Goal: Navigation & Orientation: Find specific page/section

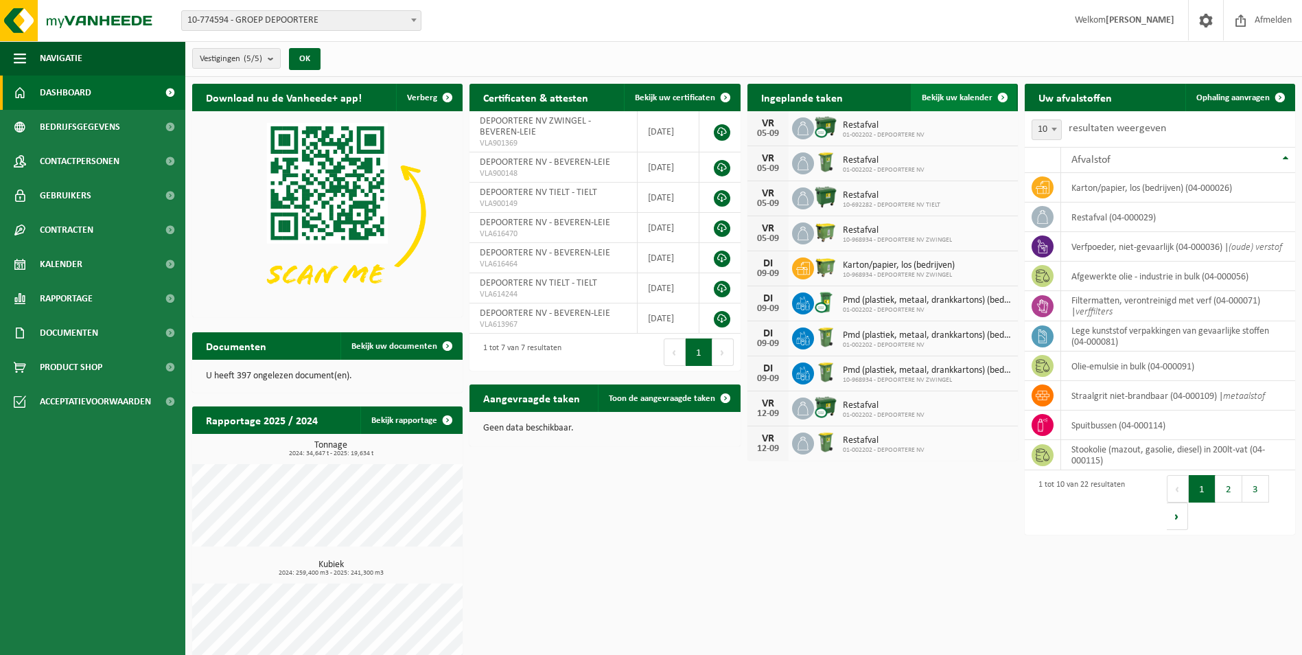
click at [950, 99] on span "Bekijk uw kalender" at bounding box center [956, 97] width 71 height 9
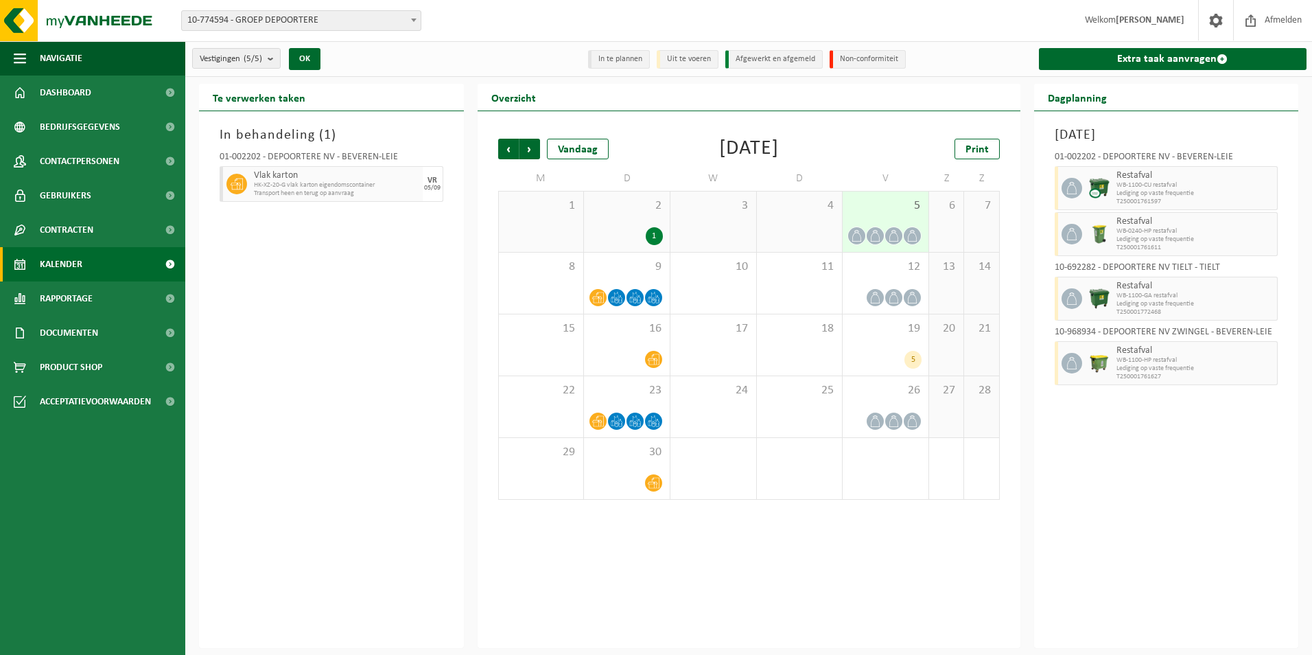
click at [889, 237] on icon at bounding box center [894, 236] width 12 height 12
click at [646, 278] on div "9" at bounding box center [627, 282] width 86 height 61
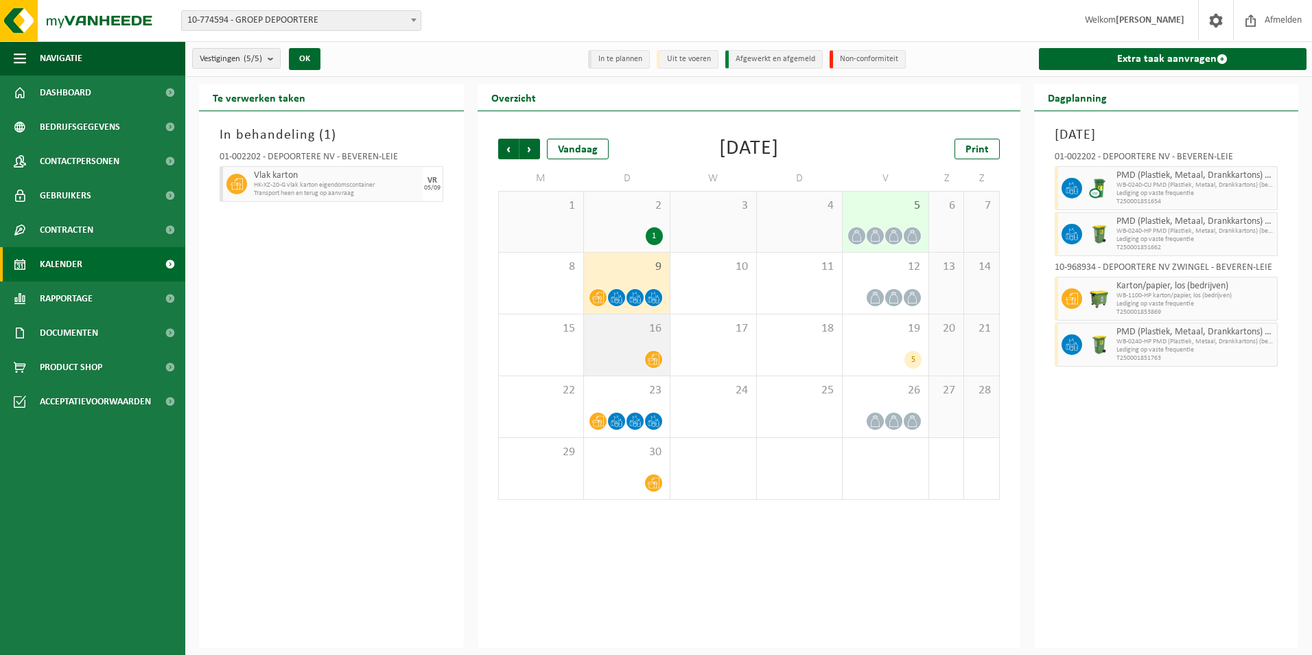
click at [647, 338] on div "16" at bounding box center [627, 344] width 86 height 61
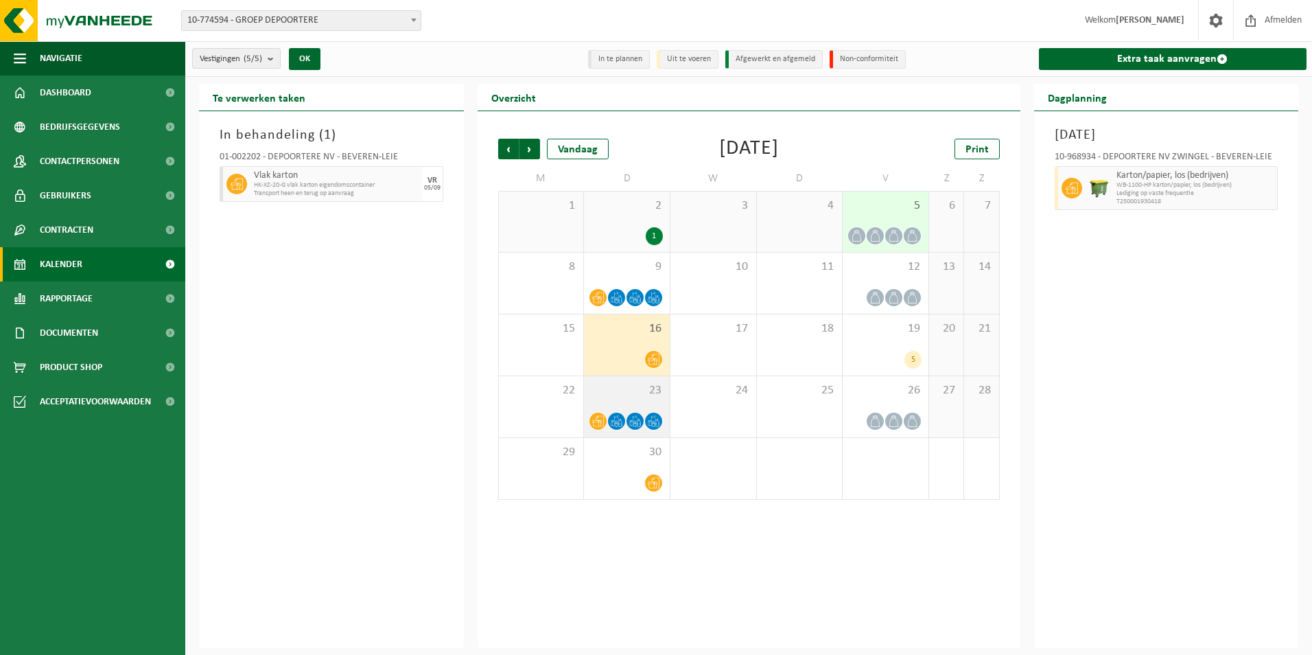
click at [617, 416] on icon at bounding box center [617, 421] width 12 height 12
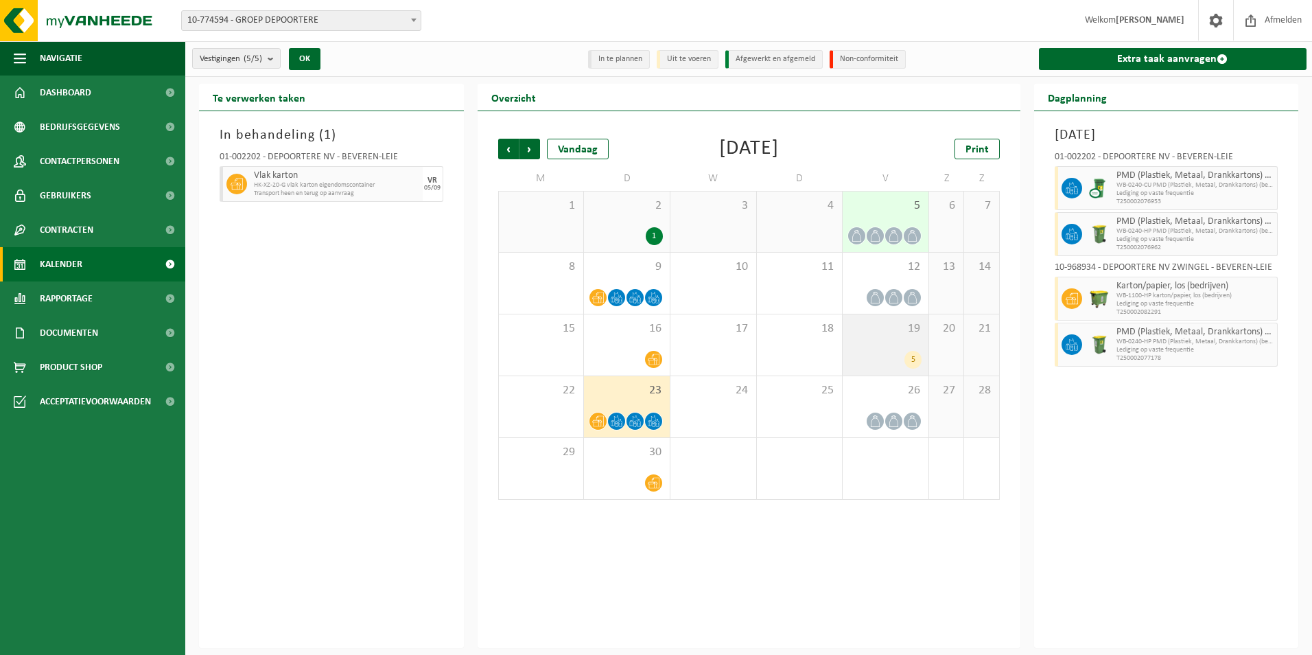
click at [889, 347] on div "19 5" at bounding box center [886, 344] width 86 height 61
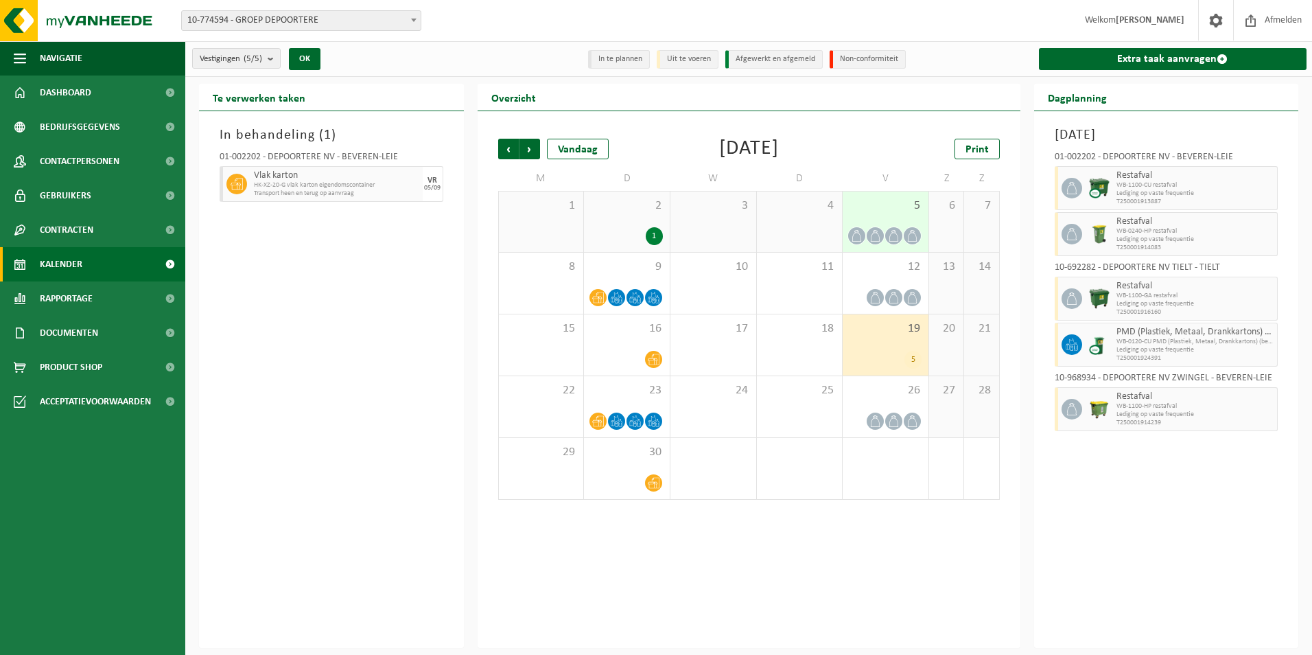
click at [890, 227] on span at bounding box center [893, 235] width 17 height 17
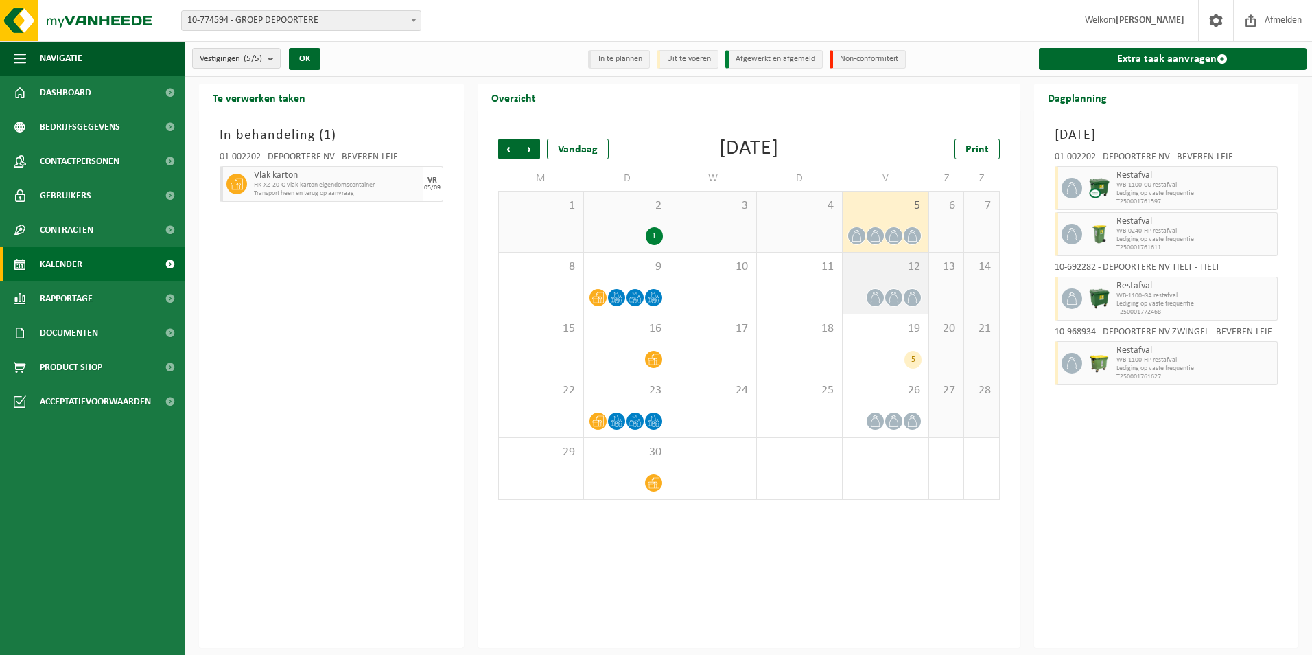
click at [878, 292] on icon at bounding box center [875, 298] width 12 height 12
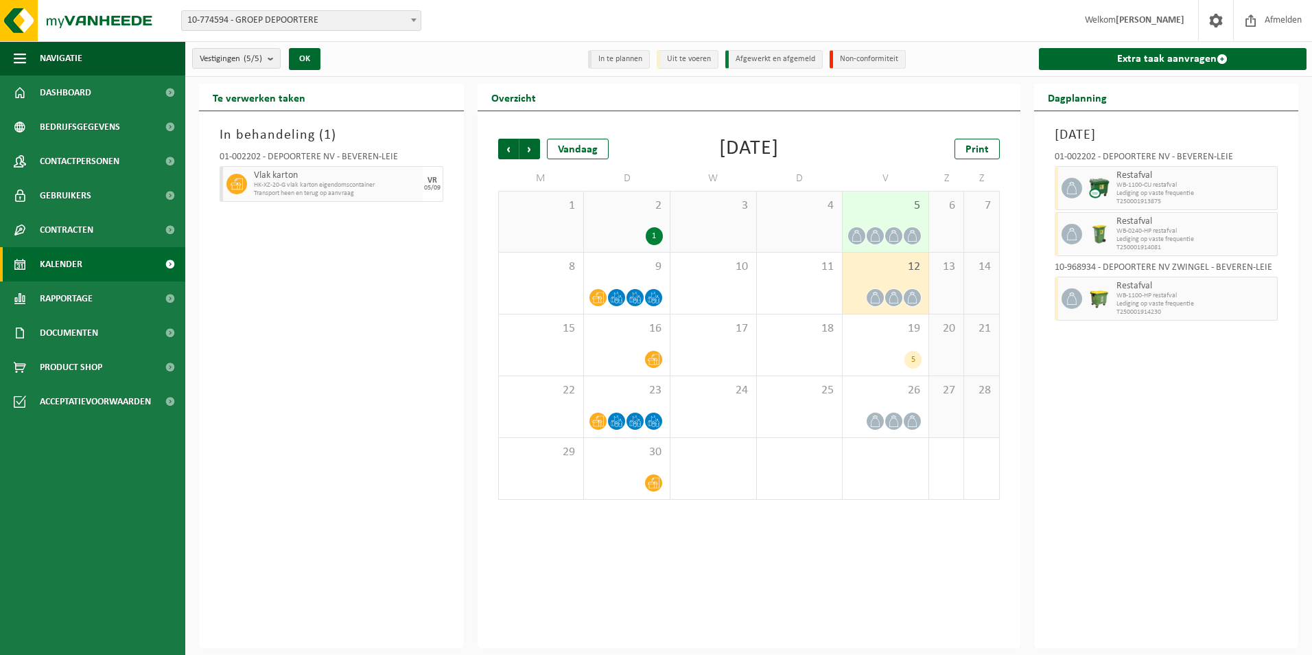
click at [360, 270] on div "In behandeling ( 1 ) 01-002202 - DEPOORTERE NV - BEVEREN-LEIE Vlak karton HK-XZ…" at bounding box center [331, 379] width 265 height 537
click at [350, 259] on div "In behandeling ( 1 ) 01-002202 - DEPOORTERE NV - BEVEREN-LEIE Vlak karton HK-XZ…" at bounding box center [331, 379] width 265 height 537
click at [294, 180] on span "Vlak karton" at bounding box center [336, 175] width 165 height 11
drag, startPoint x: 294, startPoint y: 180, endPoint x: 332, endPoint y: 259, distance: 88.1
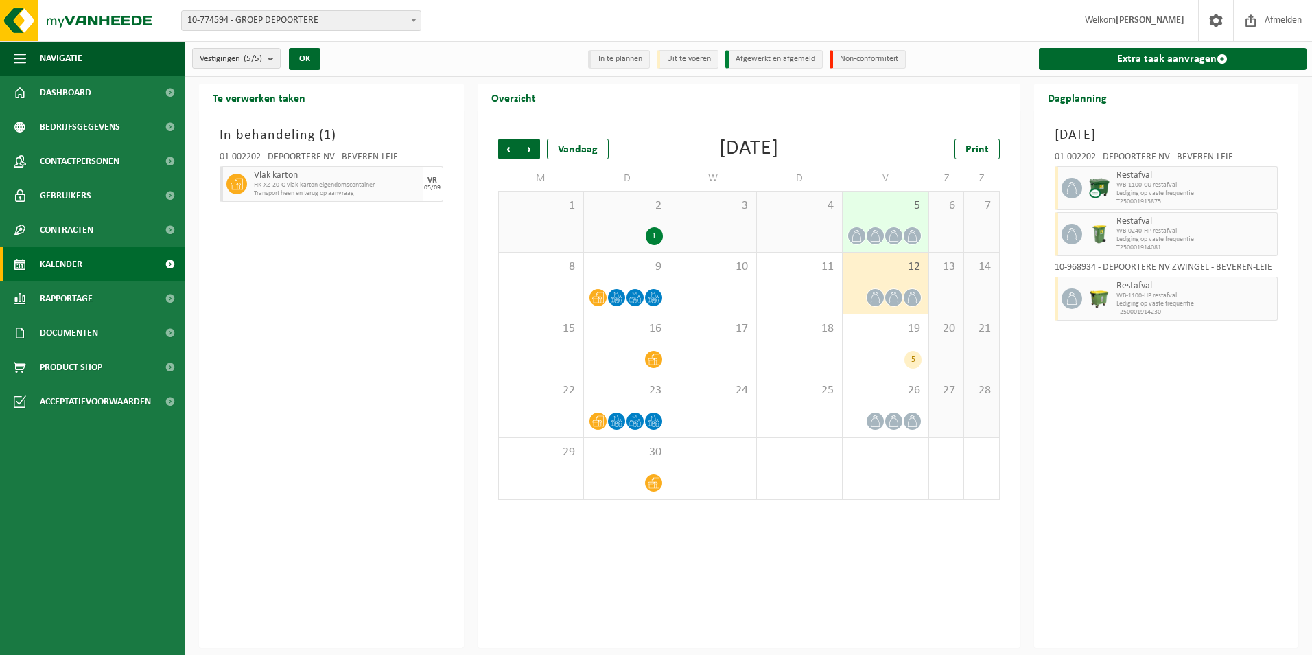
click at [332, 259] on div "In behandeling ( 1 ) 01-002202 - DEPOORTERE NV - BEVEREN-LEIE Vlak karton HK-XZ…" at bounding box center [331, 379] width 265 height 537
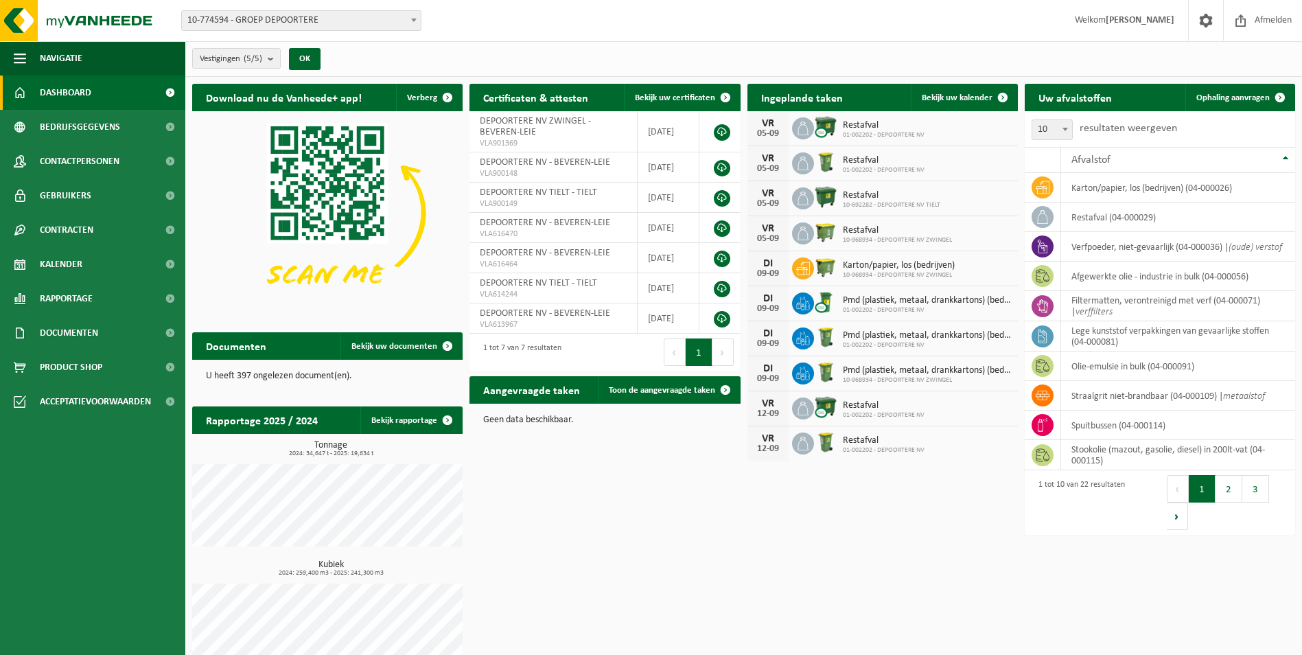
click at [74, 91] on span "Dashboard" at bounding box center [65, 92] width 51 height 34
click at [122, 223] on link "Contracten" at bounding box center [92, 230] width 185 height 34
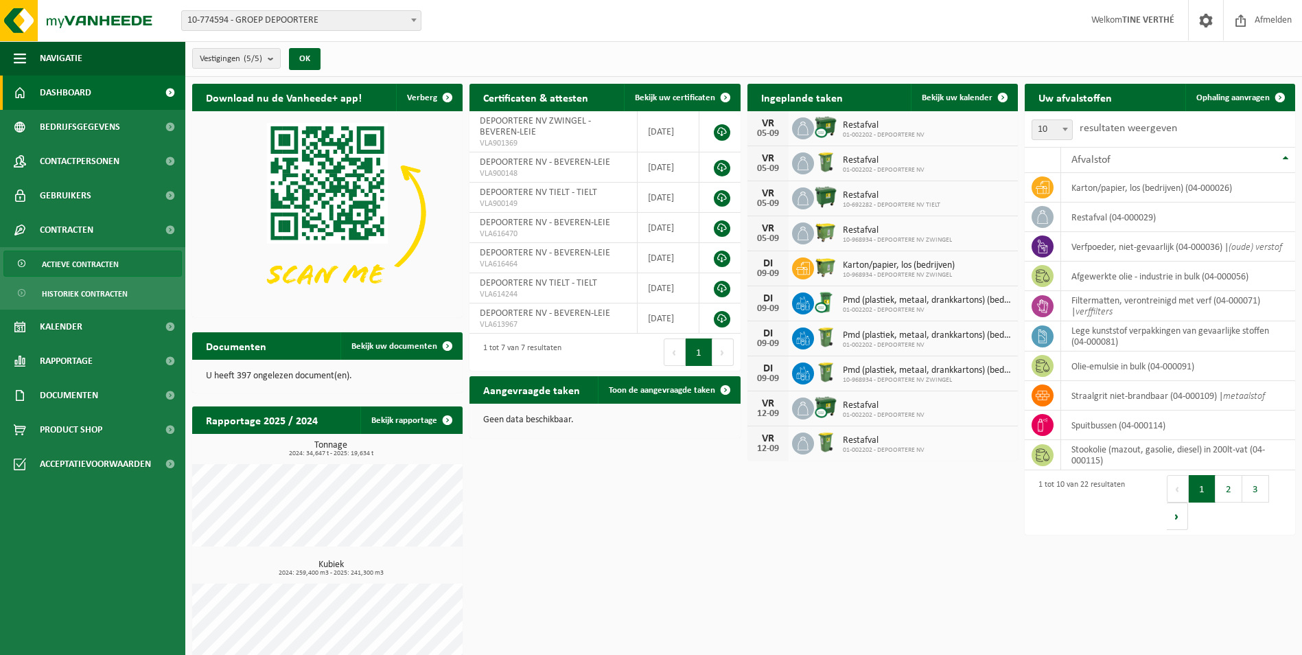
click at [108, 263] on span "Actieve contracten" at bounding box center [80, 264] width 77 height 26
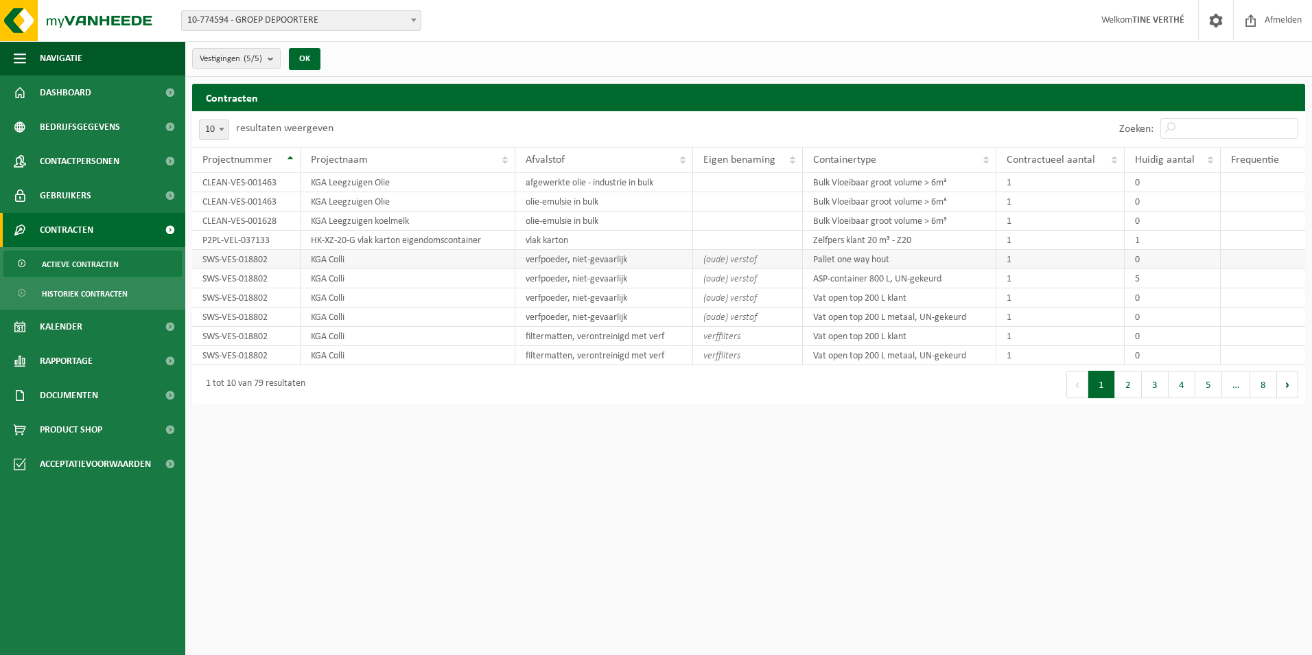
click at [740, 262] on icon "(oude) verstof" at bounding box center [730, 260] width 54 height 10
